Goal: Task Accomplishment & Management: Manage account settings

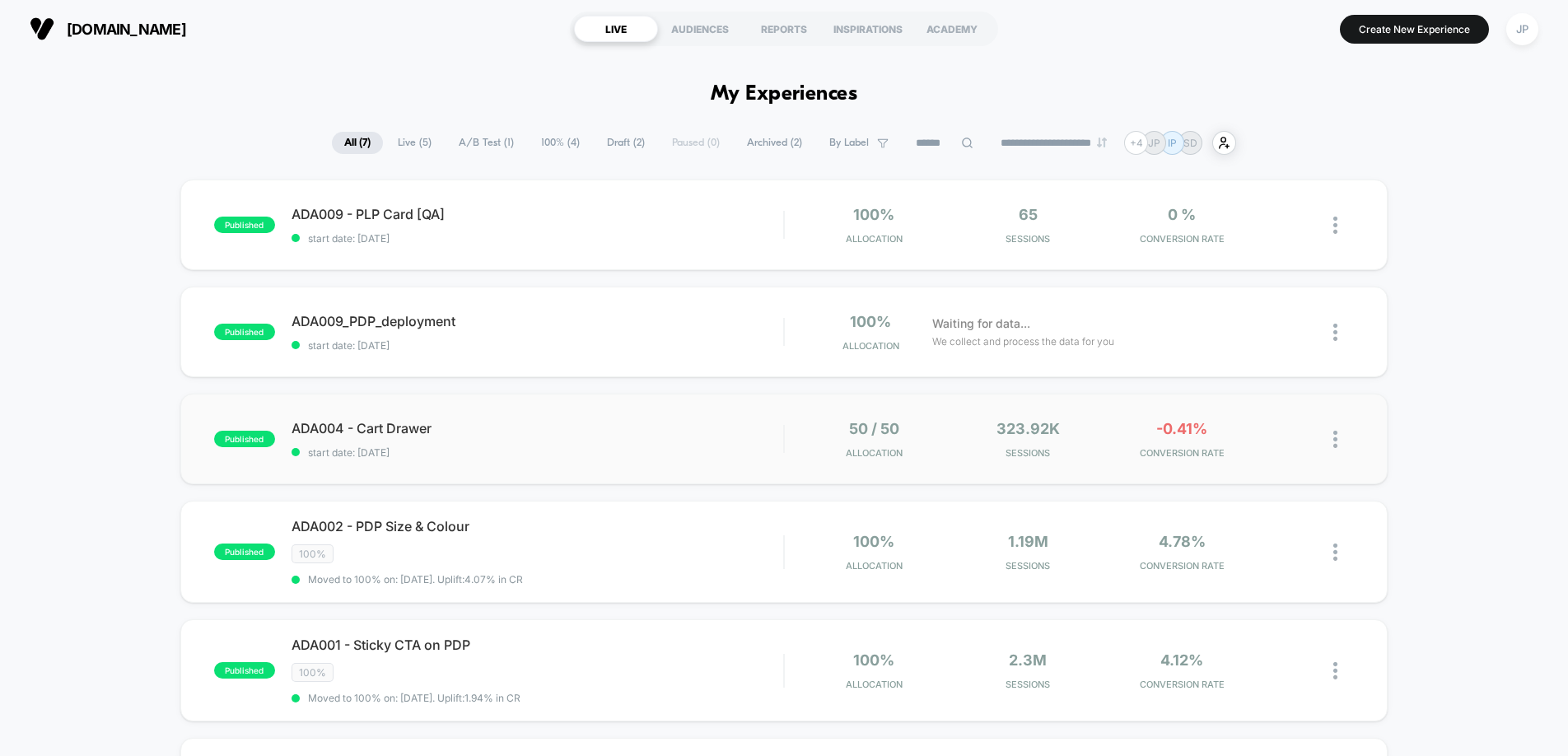
click at [747, 407] on div "published ADA004 - Cart Drawer start date: [DATE] 50 / 50 Allocation 323.92k Se…" at bounding box center [783, 439] width 1207 height 91
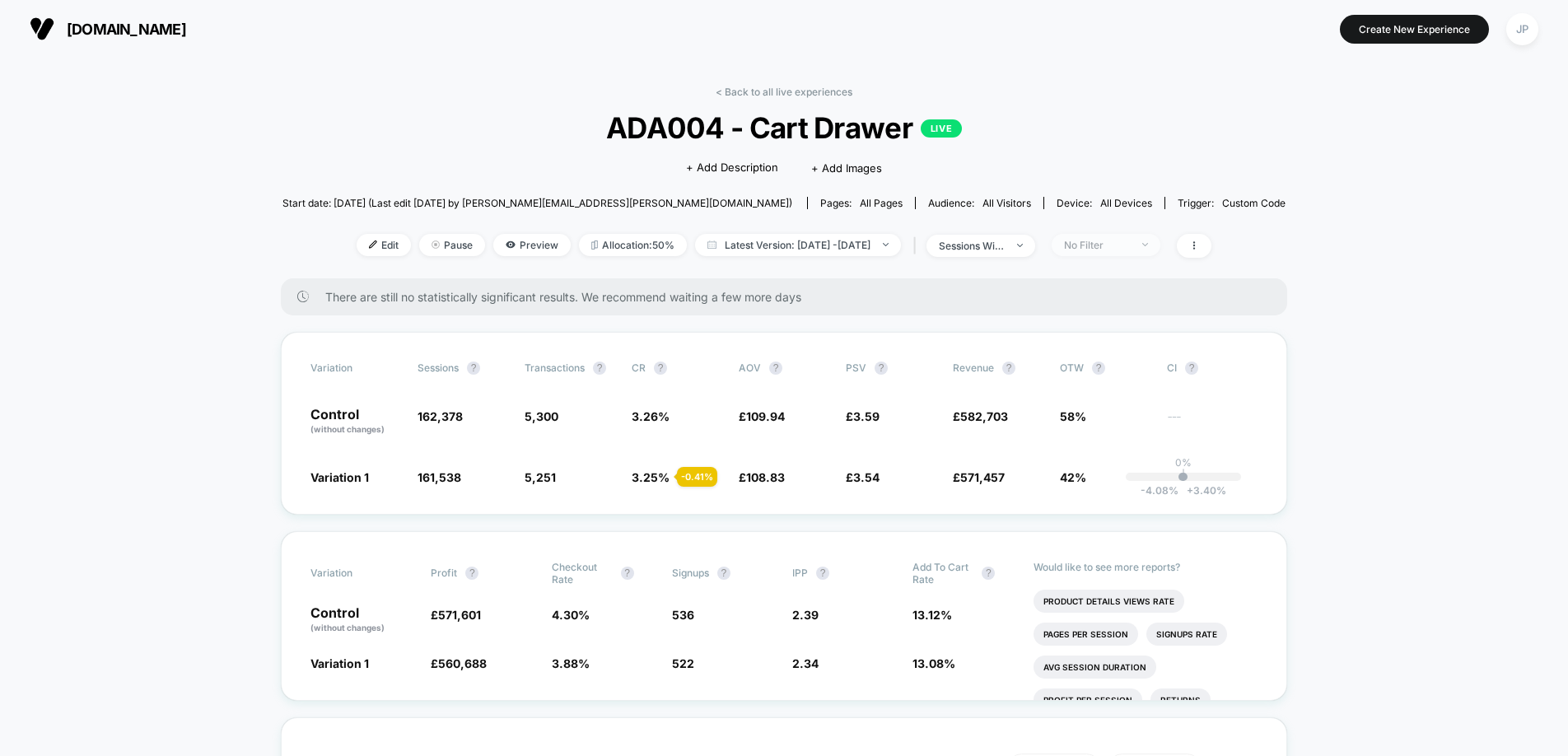
click at [1128, 245] on div "No Filter" at bounding box center [1097, 245] width 66 height 13
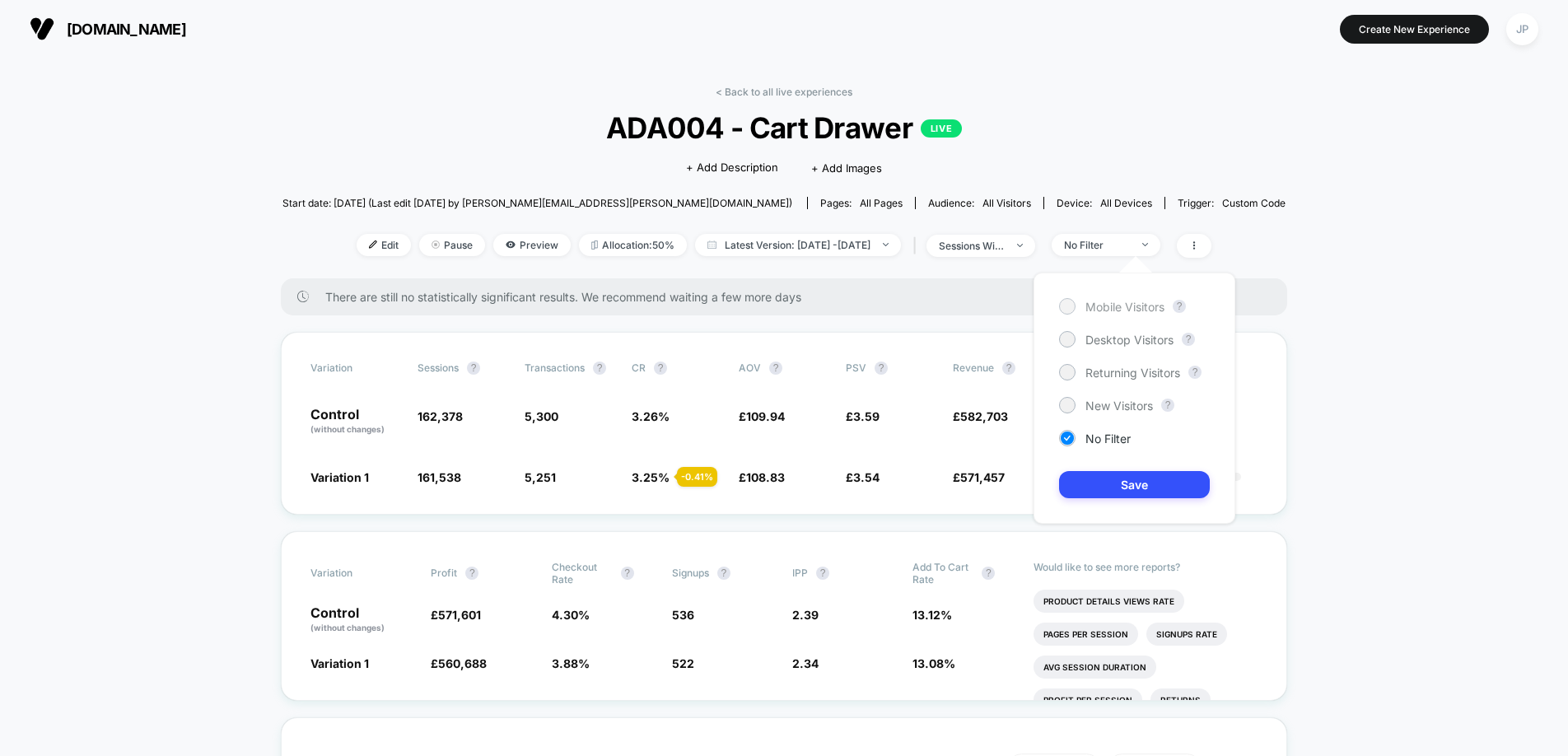
click at [1118, 309] on span "Mobile Visitors" at bounding box center [1125, 307] width 79 height 14
click at [1143, 486] on button "Save" at bounding box center [1134, 485] width 151 height 27
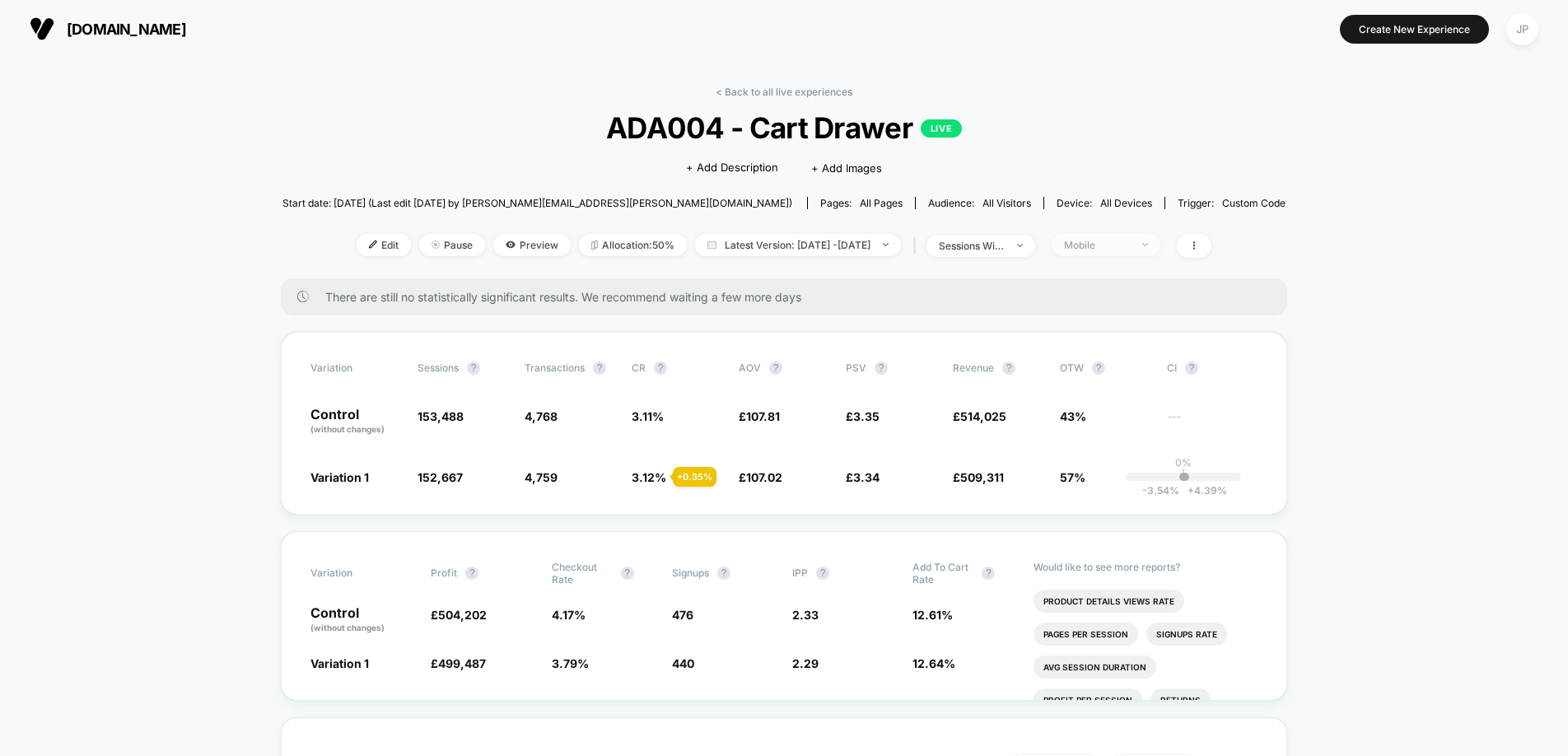
click at [1130, 246] on div "Mobile" at bounding box center [1097, 245] width 66 height 13
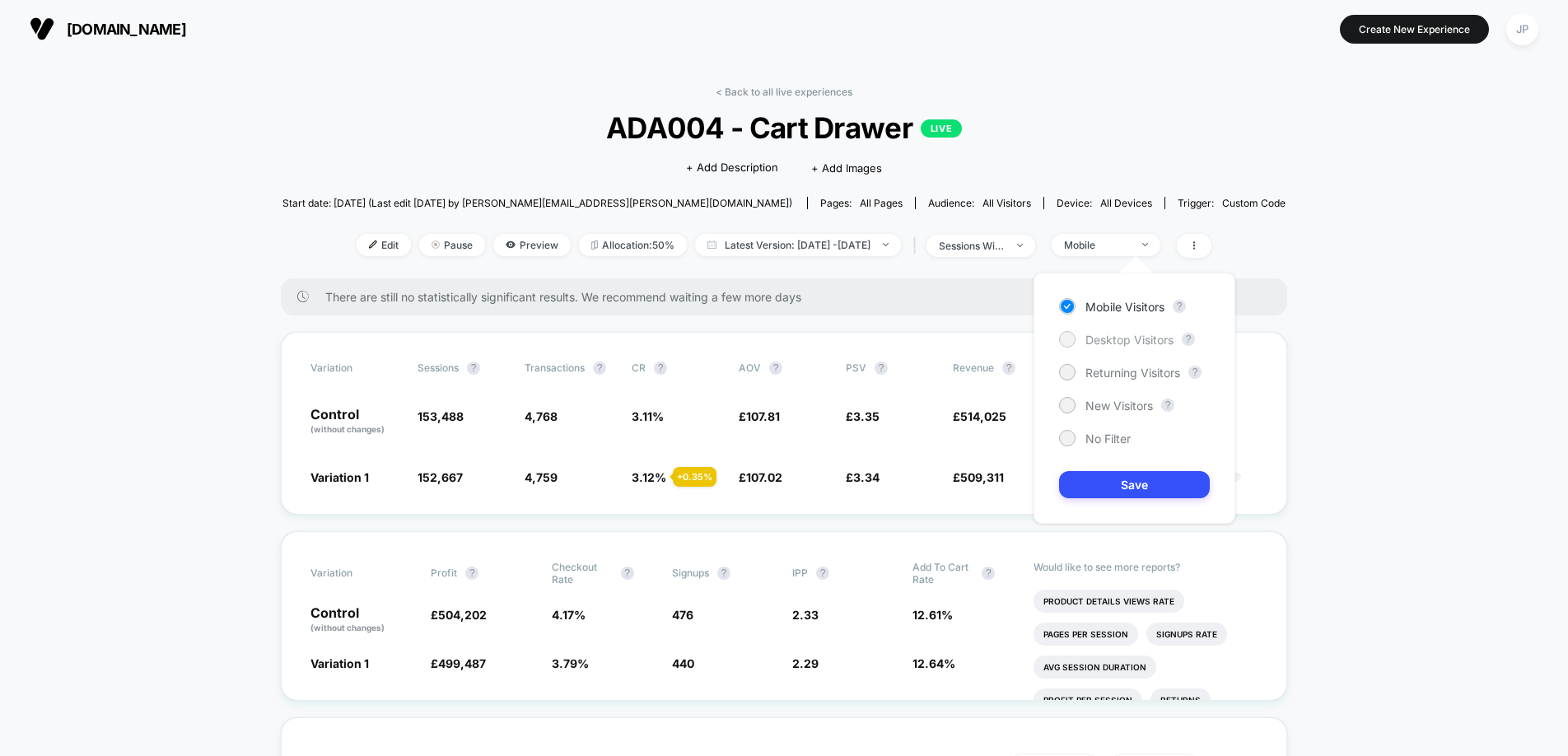
click at [1128, 339] on span "Desktop Visitors" at bounding box center [1129, 340] width 88 height 14
click at [1135, 482] on button "Save" at bounding box center [1134, 485] width 151 height 27
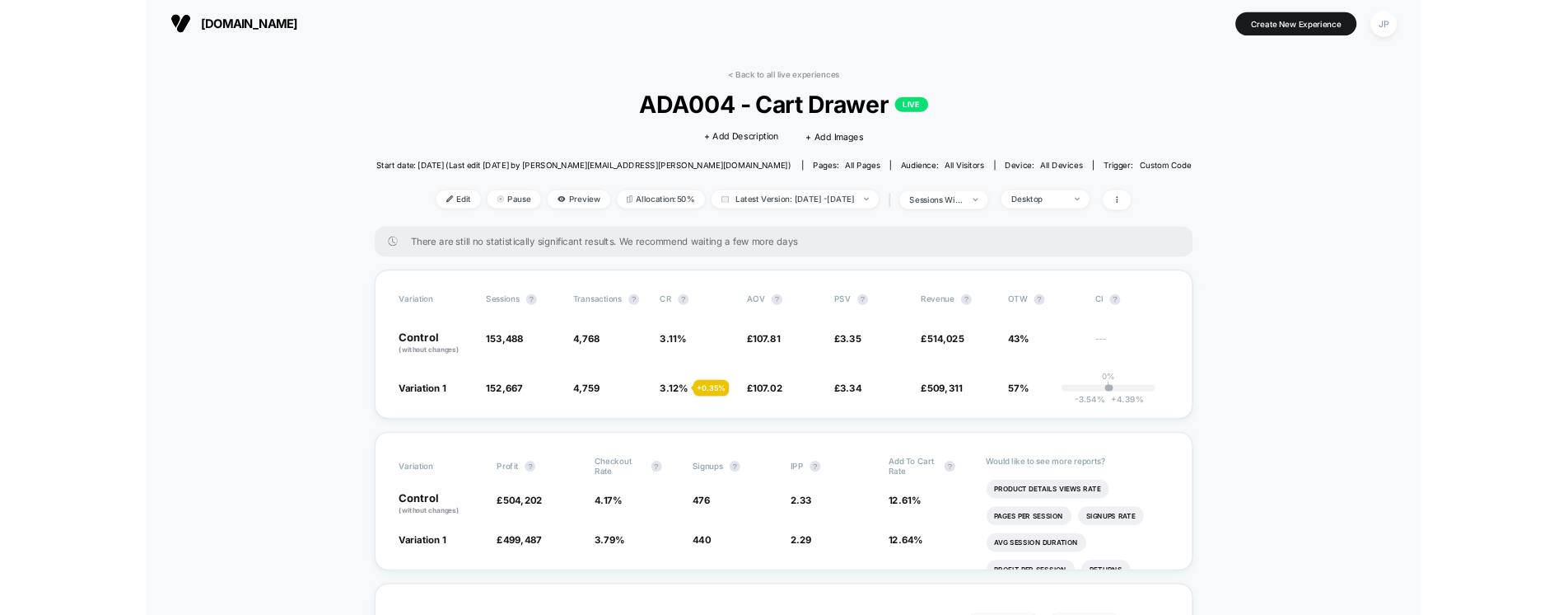
scroll to position [1, 0]
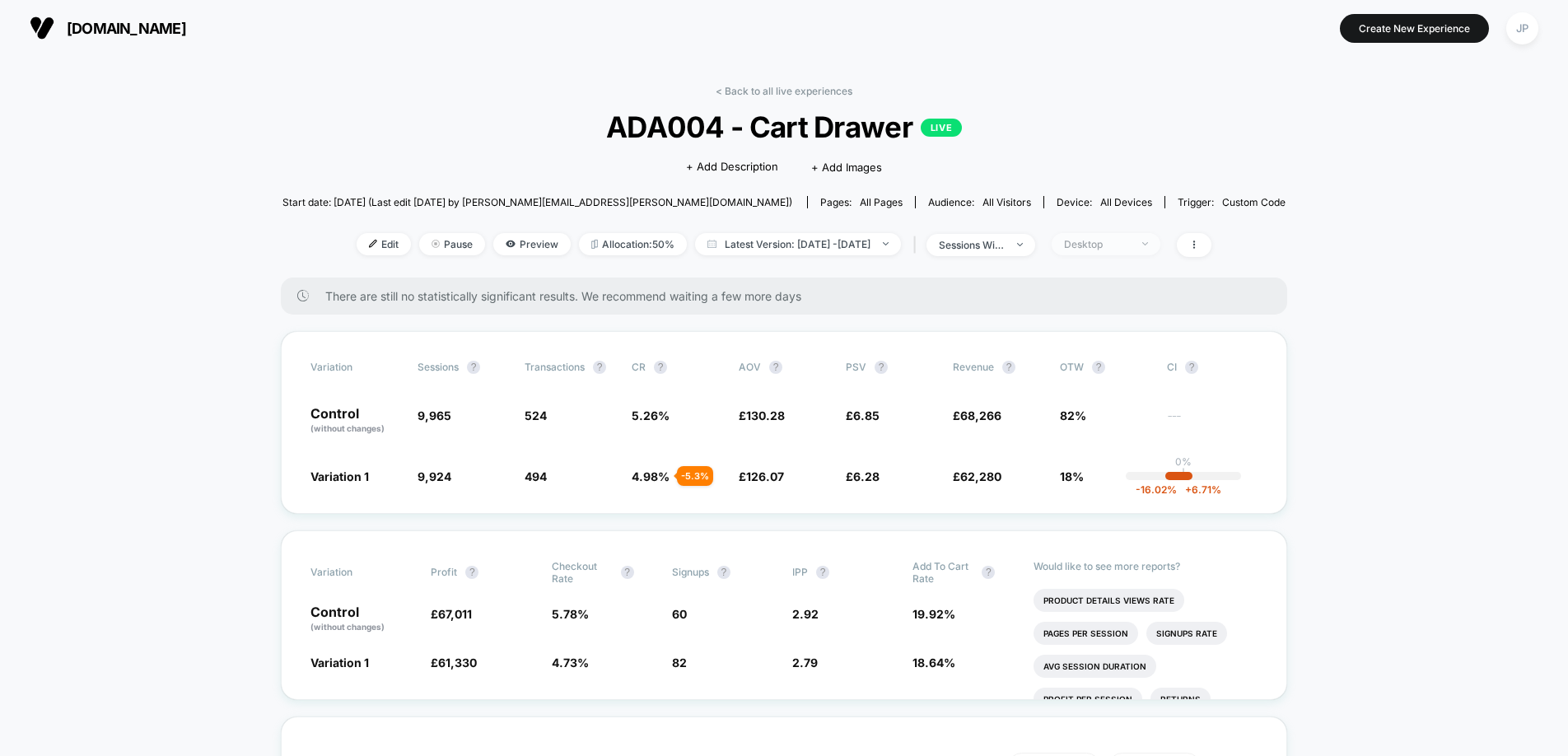
click at [1106, 244] on div "Desktop" at bounding box center [1097, 244] width 66 height 13
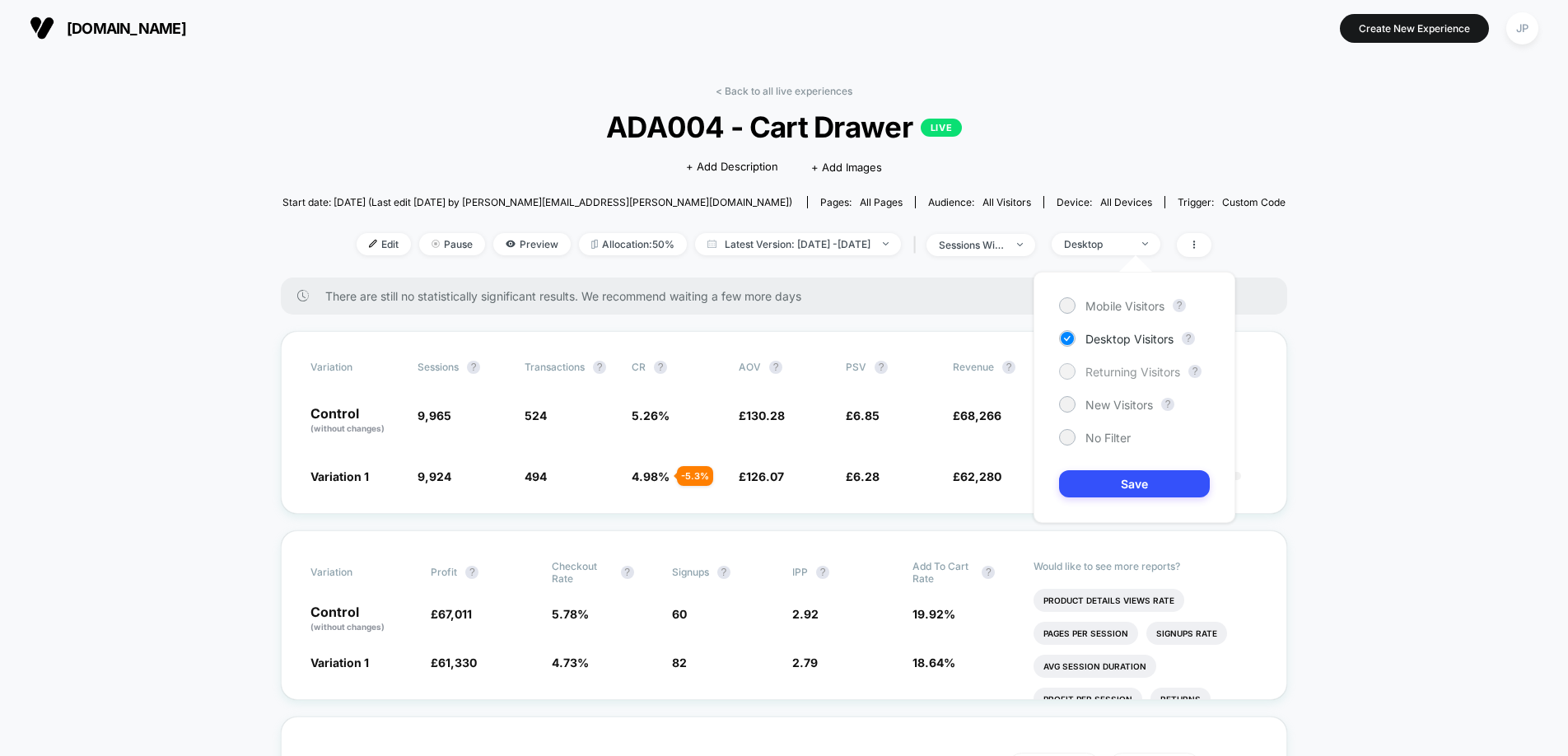
click at [1115, 369] on span "Returning Visitors" at bounding box center [1132, 372] width 95 height 14
click at [1127, 485] on button "Save" at bounding box center [1134, 484] width 151 height 27
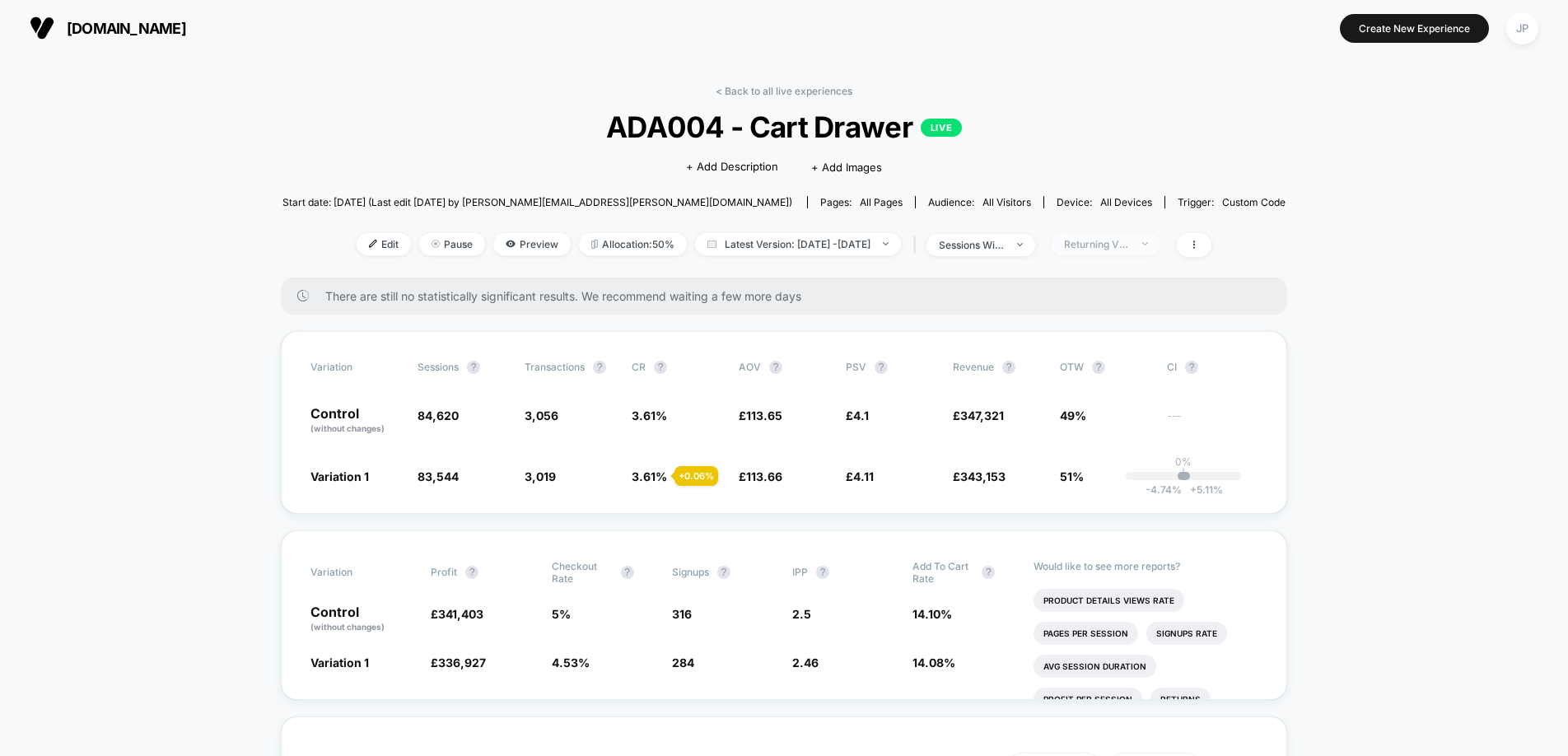
click at [1161, 250] on span "Returning Visitors" at bounding box center [1105, 244] width 108 height 22
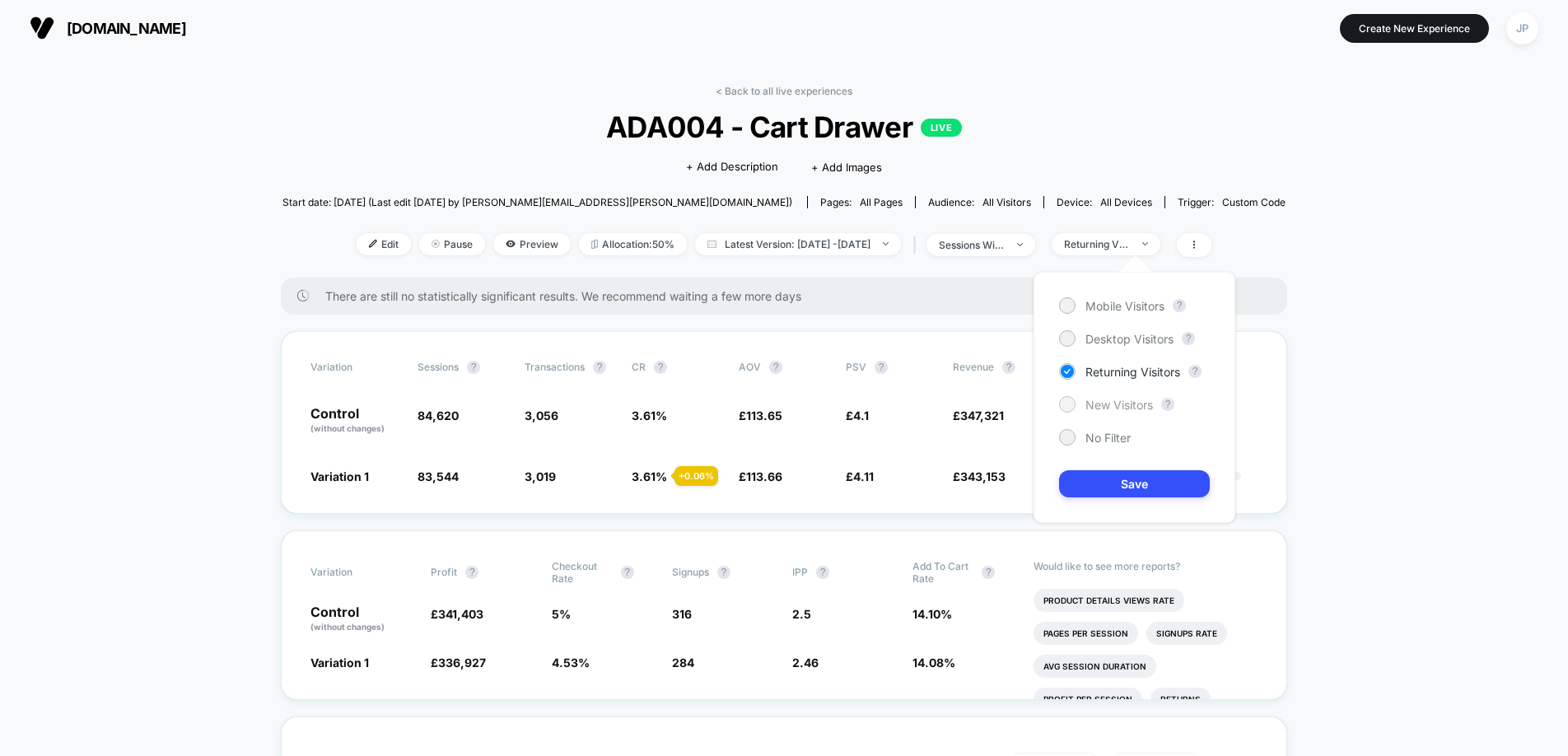
click at [1107, 402] on span "New Visitors" at bounding box center [1119, 405] width 68 height 14
click at [1132, 487] on button "Save" at bounding box center [1134, 484] width 151 height 27
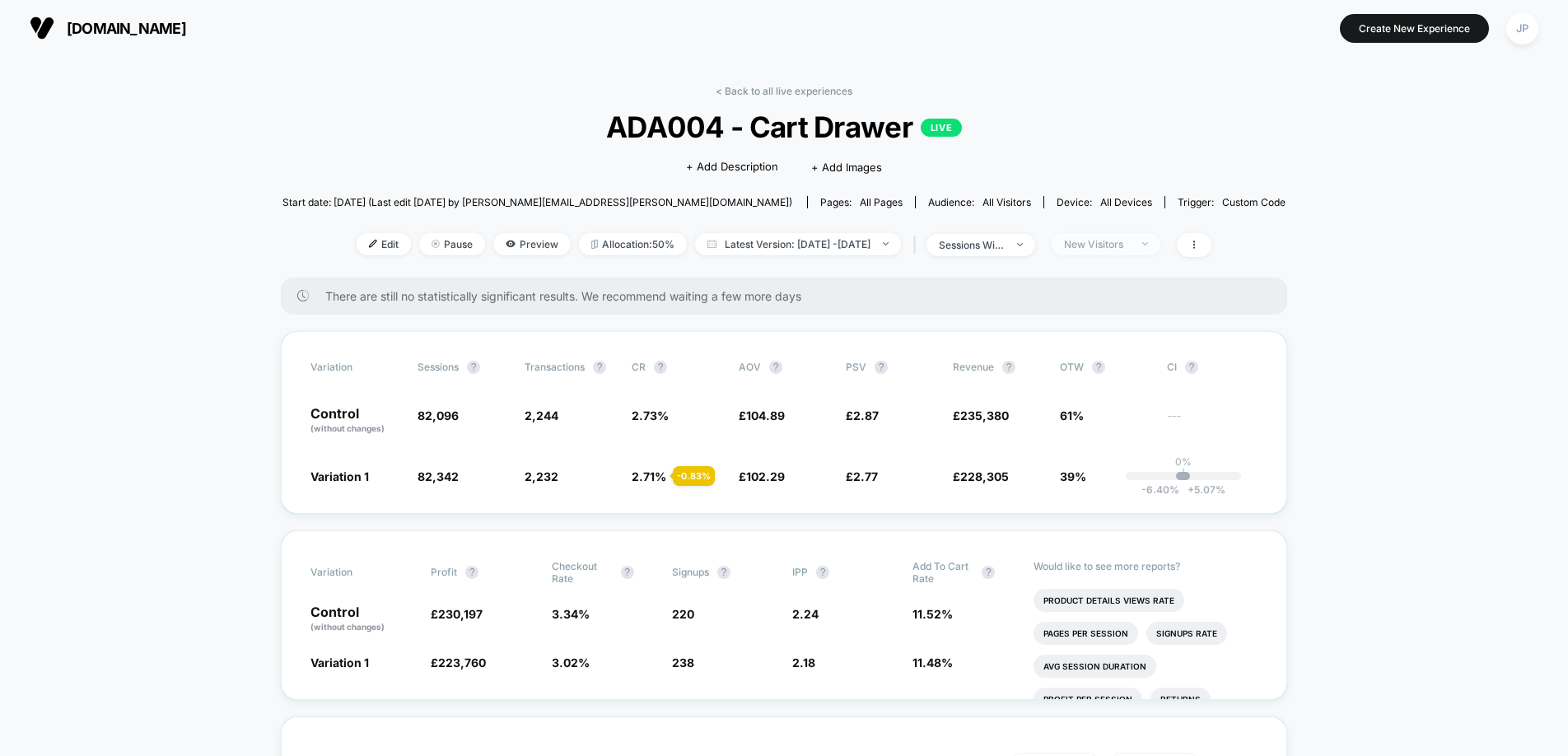
click at [1130, 247] on div "New Visitors" at bounding box center [1097, 244] width 66 height 13
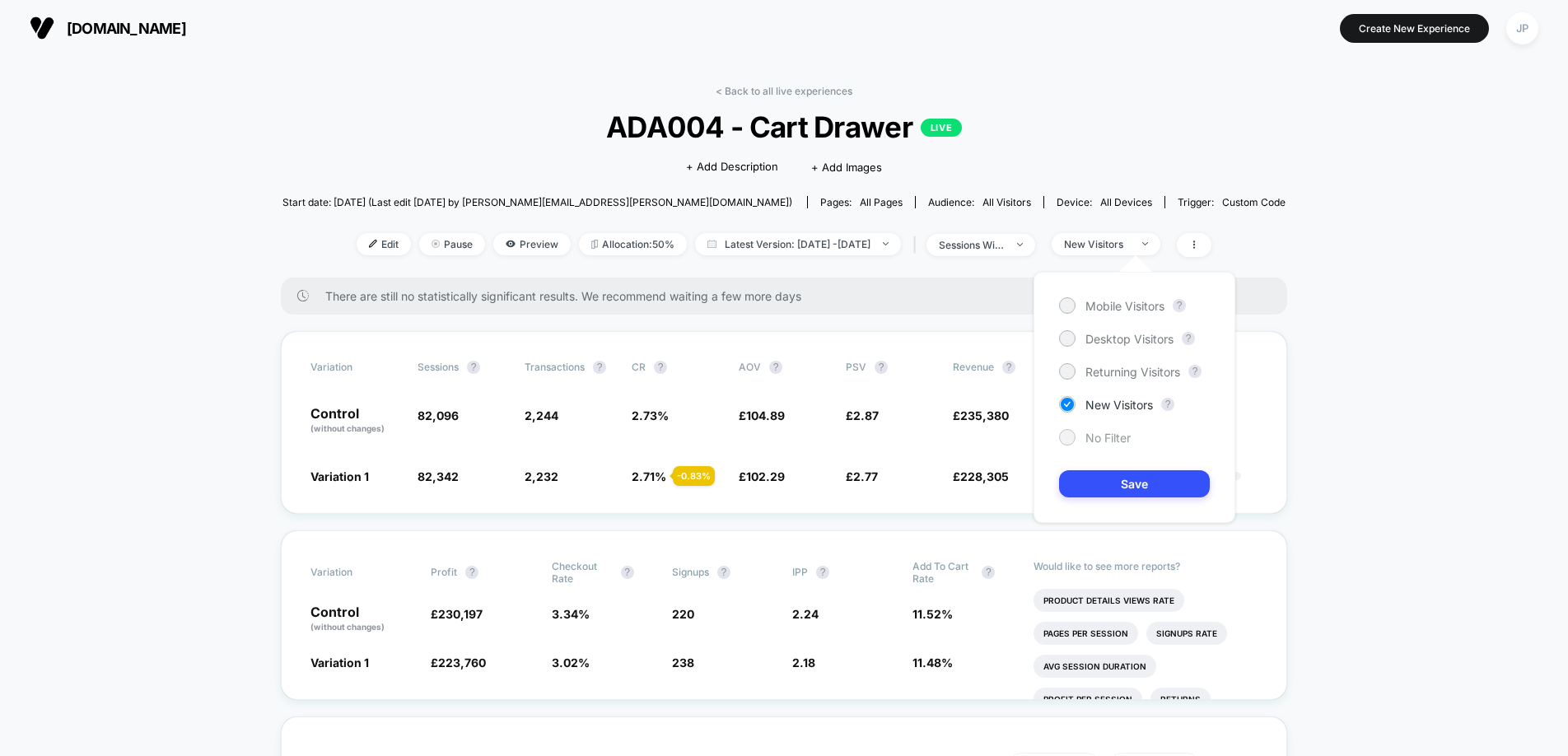
click at [1120, 443] on div "No Filter" at bounding box center [1095, 437] width 72 height 16
click at [1131, 481] on button "Save" at bounding box center [1134, 484] width 151 height 27
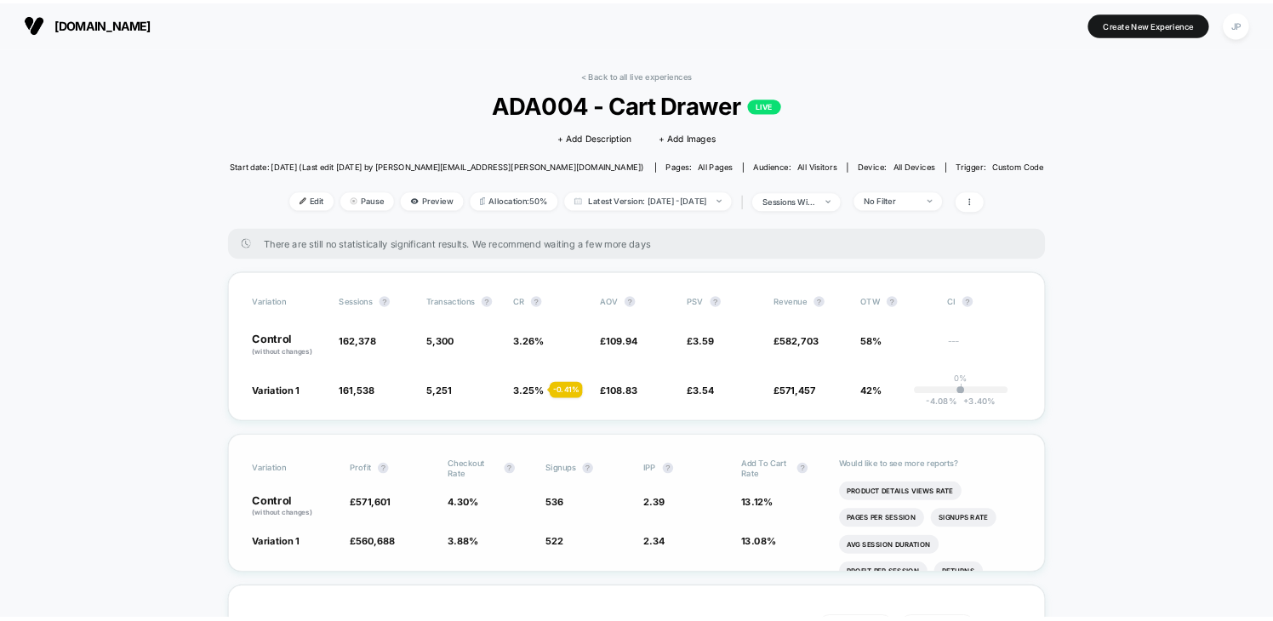
scroll to position [1, 0]
